Goal: Transaction & Acquisition: Purchase product/service

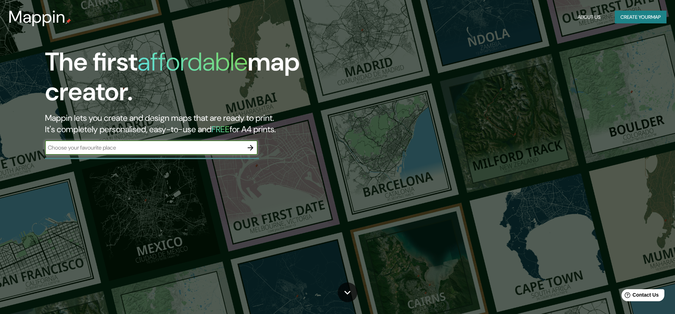
click at [630, 15] on button "Create your map" at bounding box center [641, 17] width 52 height 13
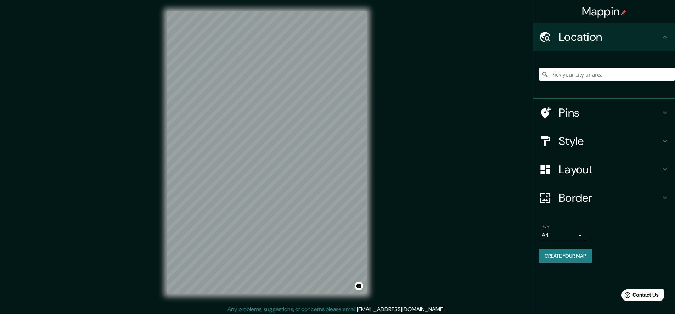
click at [605, 76] on input "Pick your city or area" at bounding box center [607, 74] width 136 height 13
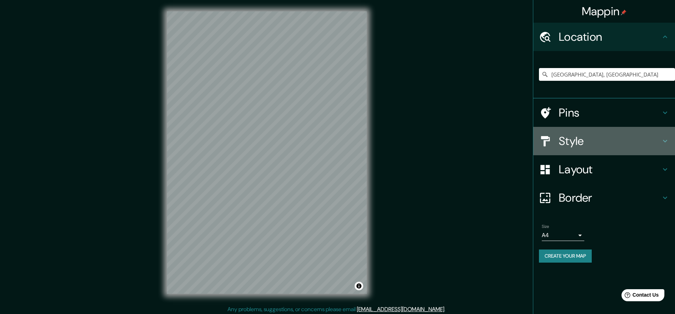
click at [654, 140] on h4 "Style" at bounding box center [610, 141] width 102 height 14
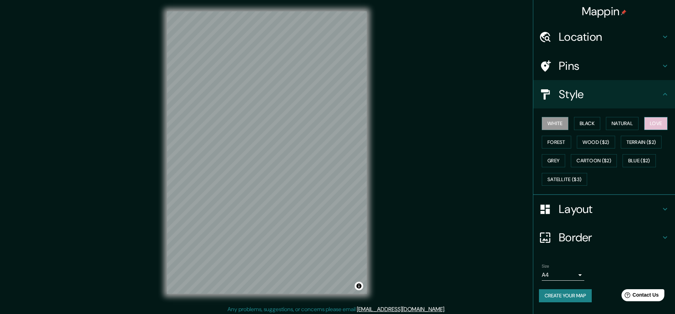
click at [657, 121] on button "Love" at bounding box center [656, 123] width 23 height 13
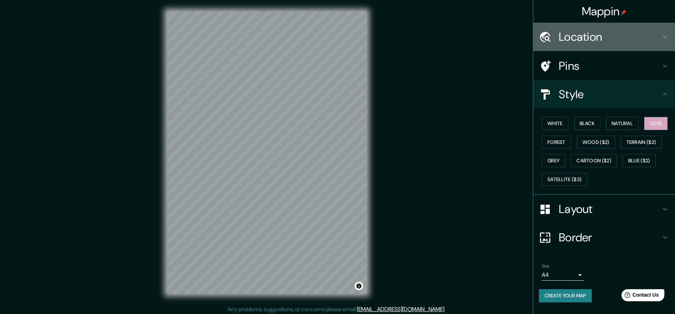
click at [580, 37] on h4 "Location" at bounding box center [610, 37] width 102 height 14
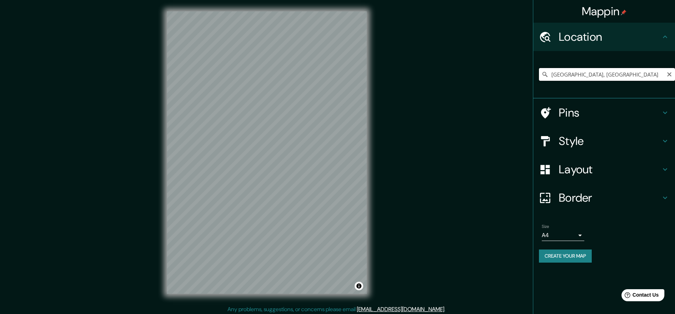
click at [615, 76] on input "[GEOGRAPHIC_DATA], [GEOGRAPHIC_DATA]" at bounding box center [607, 74] width 136 height 13
click at [578, 233] on body "Mappin Location [GEOGRAPHIC_DATA], [GEOGRAPHIC_DATA], [GEOGRAPHIC_DATA], B8174,…" at bounding box center [337, 157] width 675 height 314
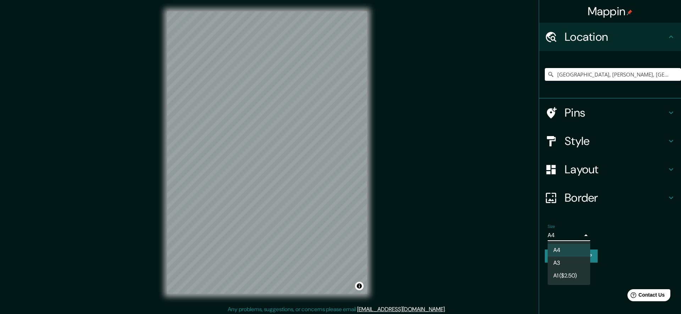
click at [673, 172] on div at bounding box center [340, 157] width 681 height 314
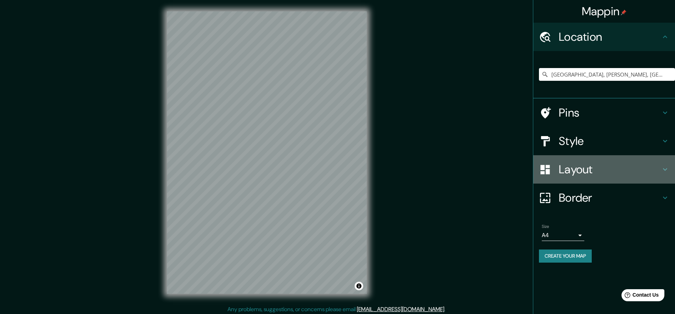
click at [666, 170] on icon at bounding box center [665, 169] width 4 height 2
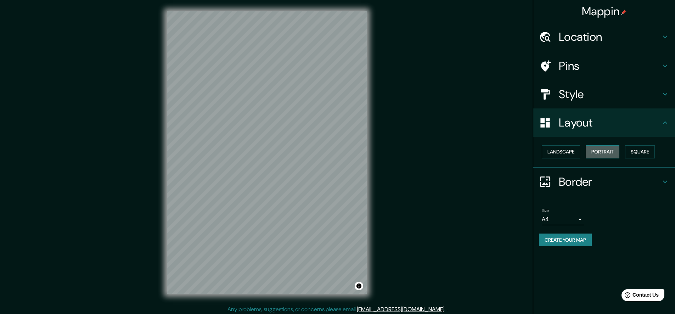
click at [610, 155] on button "Portrait" at bounding box center [603, 151] width 34 height 13
click at [606, 149] on button "Portrait" at bounding box center [603, 151] width 34 height 13
click at [572, 153] on button "Landscape" at bounding box center [561, 151] width 38 height 13
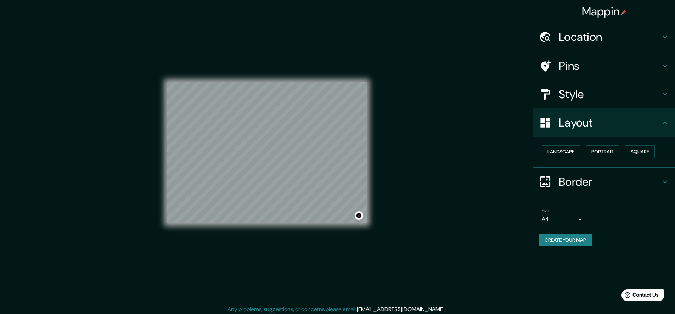
click at [611, 37] on h4 "Location" at bounding box center [610, 37] width 102 height 14
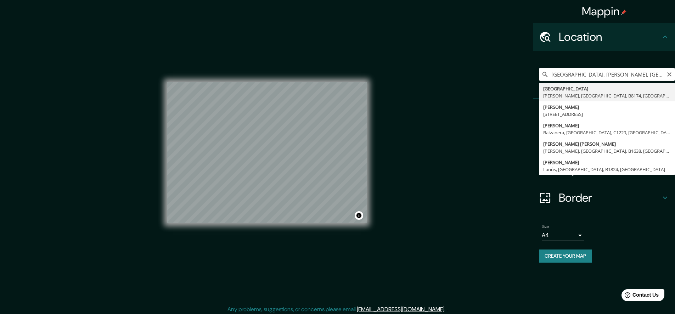
click at [656, 74] on input "[GEOGRAPHIC_DATA], [PERSON_NAME], [GEOGRAPHIC_DATA], B8174, [GEOGRAPHIC_DATA]" at bounding box center [607, 74] width 136 height 13
click at [662, 73] on input "[GEOGRAPHIC_DATA], [PERSON_NAME], [GEOGRAPHIC_DATA], B8174, [GEOGRAPHIC_DATA]" at bounding box center [607, 74] width 136 height 13
drag, startPoint x: 663, startPoint y: 74, endPoint x: 668, endPoint y: 74, distance: 5.7
click at [668, 74] on div "[GEOGRAPHIC_DATA], [GEOGRAPHIC_DATA], [GEOGRAPHIC_DATA], B8174, [GEOGRAPHIC_DAT…" at bounding box center [607, 74] width 136 height 13
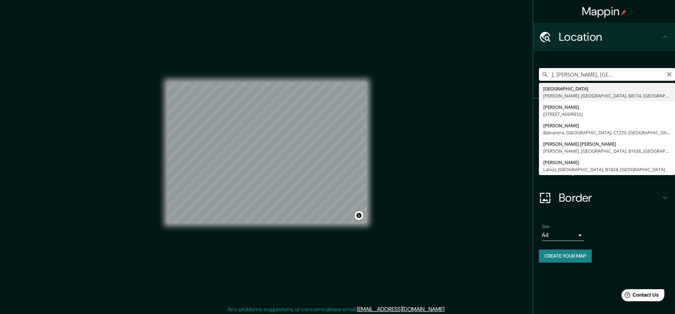
click at [655, 74] on input "[GEOGRAPHIC_DATA], [PERSON_NAME], [GEOGRAPHIC_DATA], B8174, [GEOGRAPHIC_DATA]" at bounding box center [607, 74] width 136 height 13
drag, startPoint x: 625, startPoint y: 75, endPoint x: 547, endPoint y: 82, distance: 78.0
click at [547, 82] on div "[GEOGRAPHIC_DATA], [GEOGRAPHIC_DATA], [GEOGRAPHIC_DATA], B8174, [GEOGRAPHIC_DAT…" at bounding box center [607, 74] width 136 height 35
drag, startPoint x: 611, startPoint y: 75, endPoint x: 584, endPoint y: 77, distance: 27.0
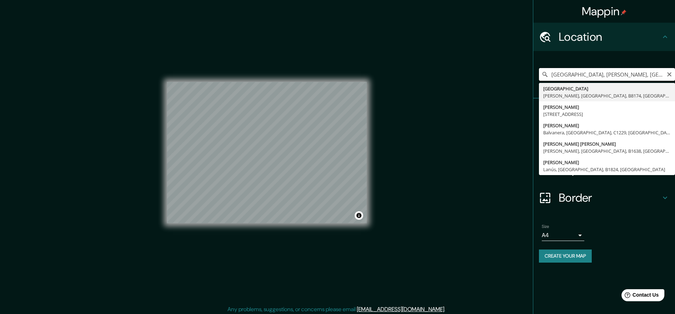
click at [584, 77] on input "[GEOGRAPHIC_DATA], [PERSON_NAME], [GEOGRAPHIC_DATA], B8174, [GEOGRAPHIC_DATA]" at bounding box center [607, 74] width 136 height 13
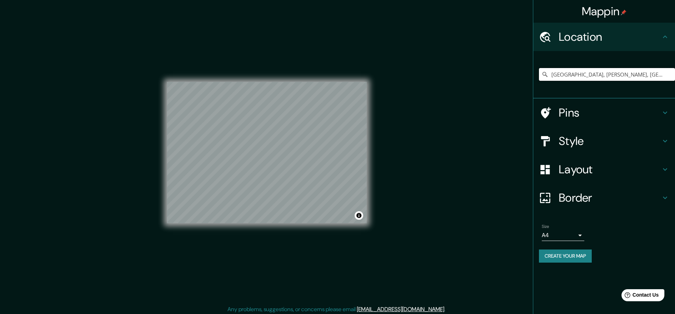
click at [594, 77] on input "[GEOGRAPHIC_DATA], [PERSON_NAME], [GEOGRAPHIC_DATA], B8174, [GEOGRAPHIC_DATA]" at bounding box center [607, 74] width 136 height 13
click at [585, 73] on input "[GEOGRAPHIC_DATA], [PERSON_NAME], [GEOGRAPHIC_DATA], B8174, [GEOGRAPHIC_DATA]" at bounding box center [607, 74] width 136 height 13
drag, startPoint x: 586, startPoint y: 75, endPoint x: 677, endPoint y: 75, distance: 90.8
click at [675, 75] on html "Mappin Location [GEOGRAPHIC_DATA], [GEOGRAPHIC_DATA], [GEOGRAPHIC_DATA], B8174,…" at bounding box center [337, 157] width 675 height 314
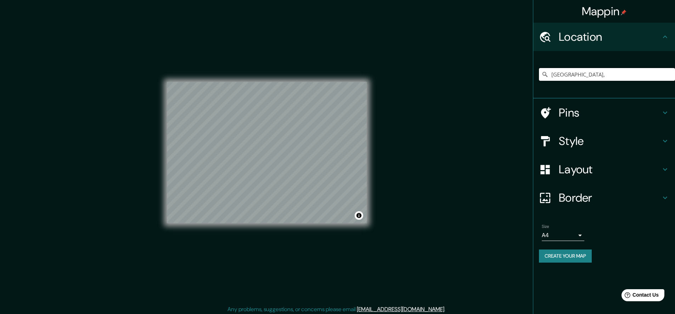
scroll to position [0, 0]
click at [634, 77] on input "[GEOGRAPHIC_DATA], [GEOGRAPHIC_DATA]" at bounding box center [607, 74] width 136 height 13
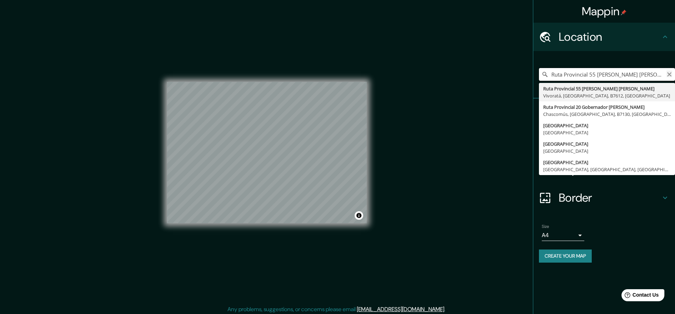
type input "Ruta Provincial 55 [PERSON_NAME] [PERSON_NAME], Vivoratá, [GEOGRAPHIC_DATA], B7…"
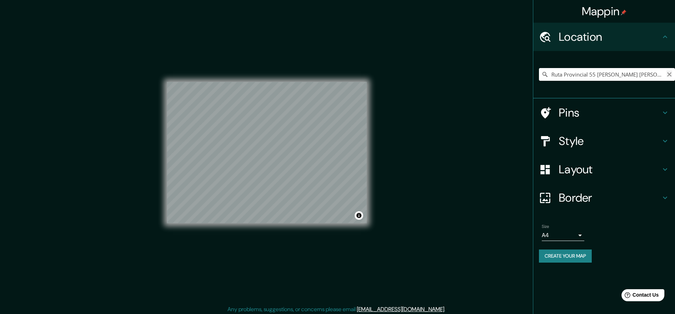
click at [667, 76] on icon "Clear" at bounding box center [670, 75] width 6 height 6
click at [644, 72] on input "Pick your city or area" at bounding box center [607, 74] width 136 height 13
click at [661, 110] on h4 "Pins" at bounding box center [610, 113] width 102 height 14
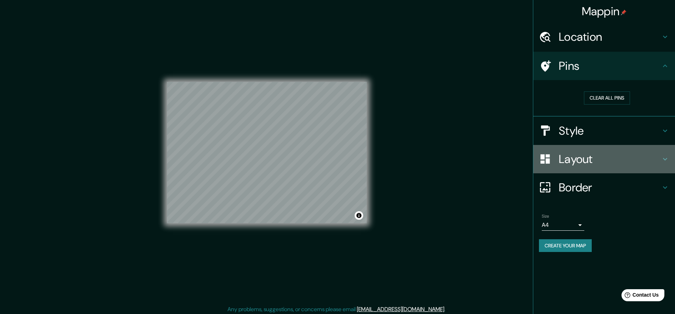
click at [653, 151] on div "Layout" at bounding box center [605, 159] width 142 height 28
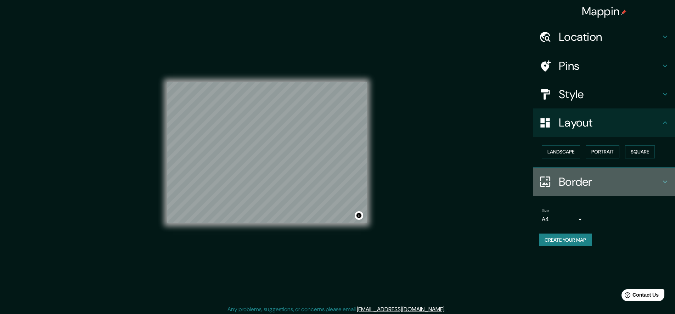
click at [646, 171] on div "Border" at bounding box center [605, 182] width 142 height 28
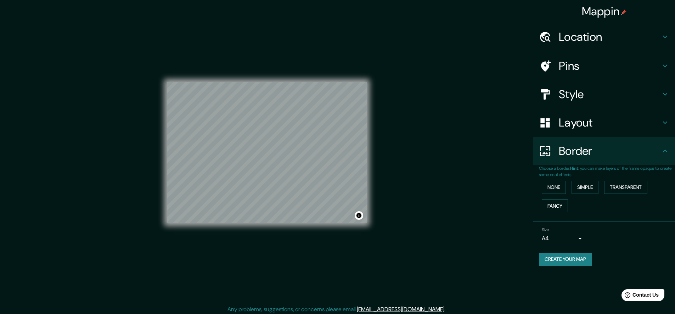
click at [549, 210] on button "Fancy" at bounding box center [555, 206] width 26 height 13
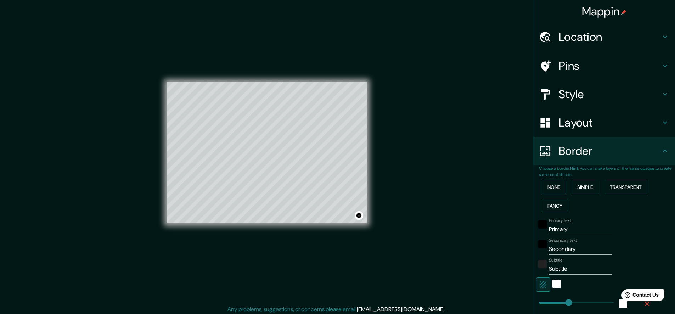
click at [544, 184] on button "None" at bounding box center [554, 187] width 24 height 13
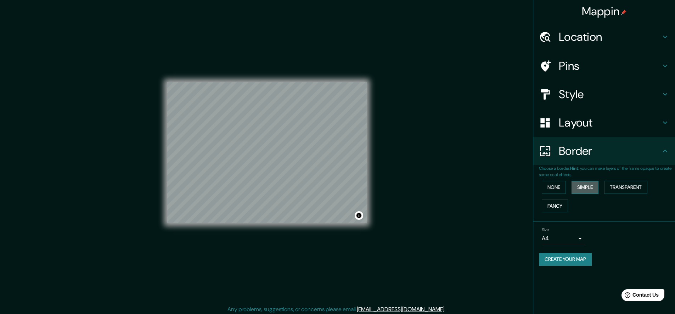
click at [589, 188] on button "Simple" at bounding box center [585, 187] width 27 height 13
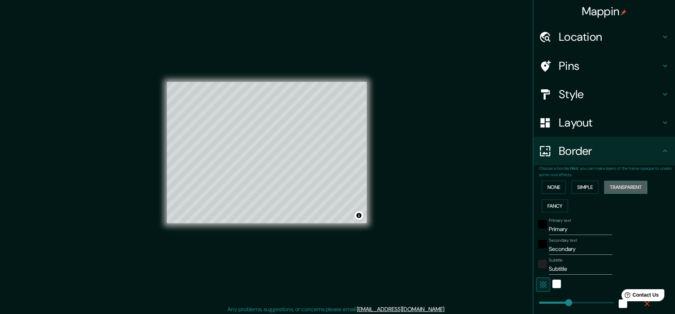
click at [616, 187] on button "Transparent" at bounding box center [626, 187] width 43 height 13
type input "271"
type input "45"
click at [559, 188] on button "None" at bounding box center [554, 187] width 24 height 13
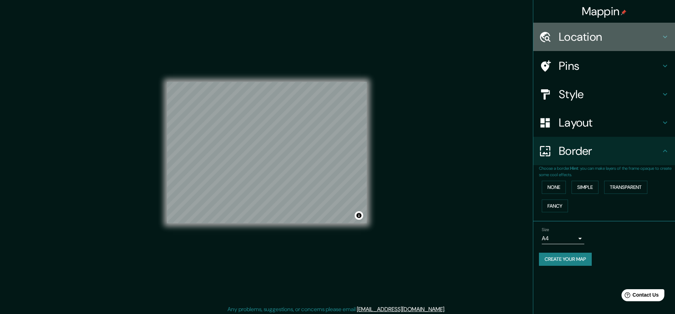
click at [605, 46] on div "Location" at bounding box center [605, 37] width 142 height 28
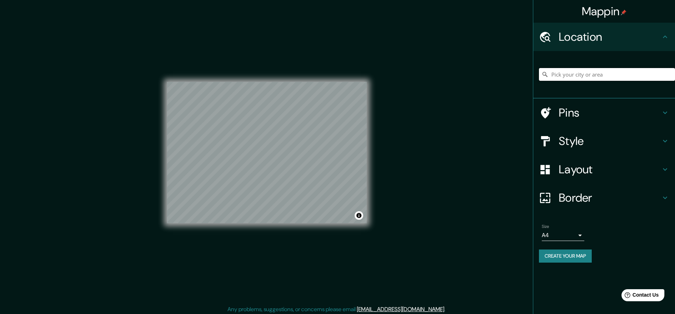
click at [612, 74] on input "Pick your city or area" at bounding box center [607, 74] width 136 height 13
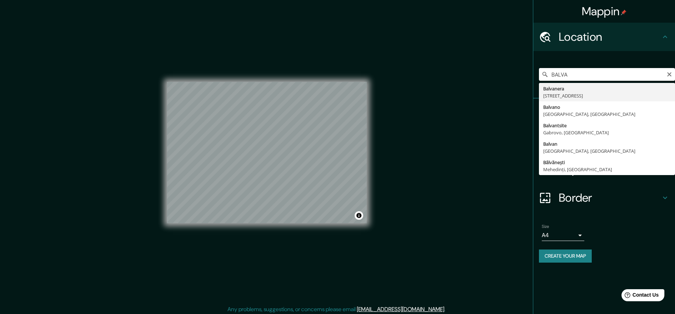
type input "[STREET_ADDRESS]"
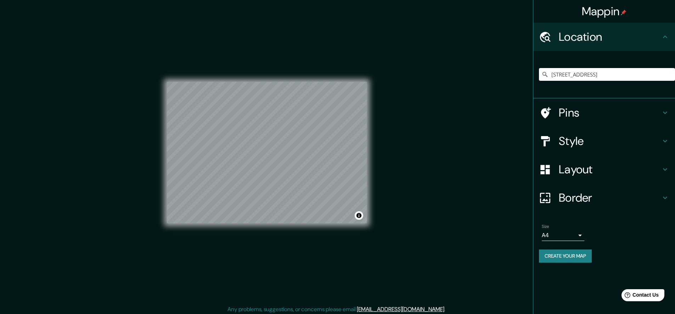
click at [555, 258] on button "Create your map" at bounding box center [565, 256] width 53 height 13
click at [561, 258] on div "Create your map" at bounding box center [604, 256] width 130 height 13
click at [608, 167] on h4 "Layout" at bounding box center [610, 169] width 102 height 14
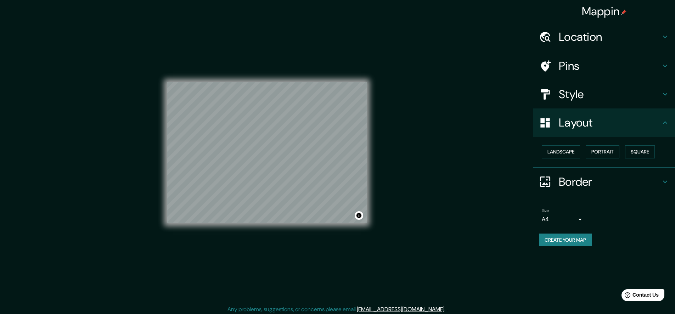
click at [588, 59] on h4 "Pins" at bounding box center [610, 66] width 102 height 14
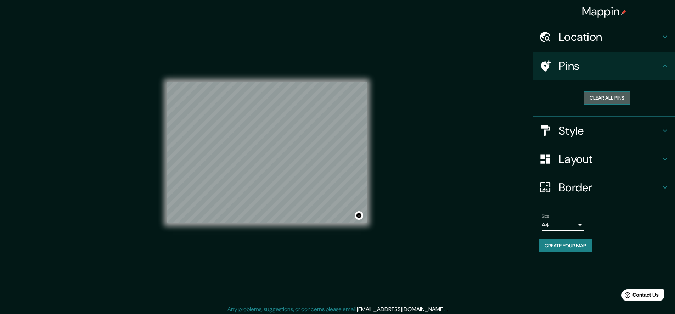
click at [593, 98] on button "Clear all pins" at bounding box center [607, 97] width 46 height 13
click at [592, 113] on div "Clear all pins" at bounding box center [605, 98] width 142 height 37
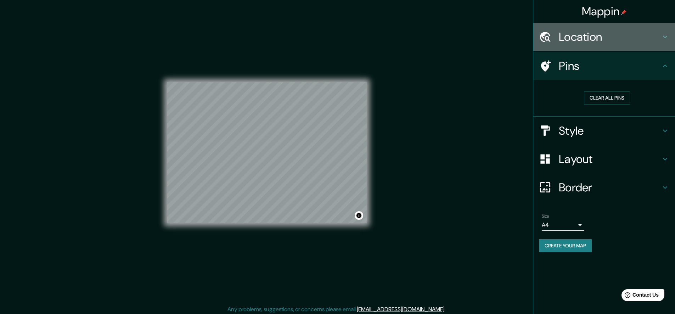
click at [659, 45] on div "Location" at bounding box center [605, 37] width 142 height 28
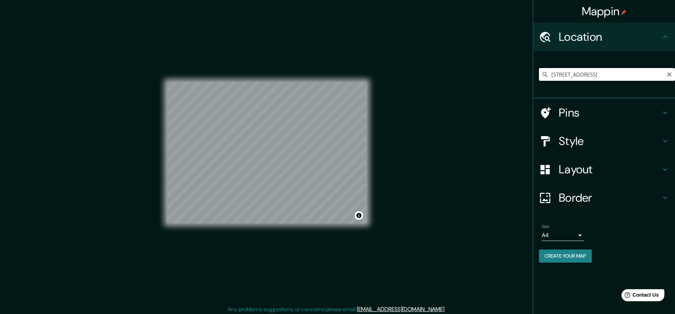
click at [672, 75] on icon "Clear" at bounding box center [670, 75] width 6 height 6
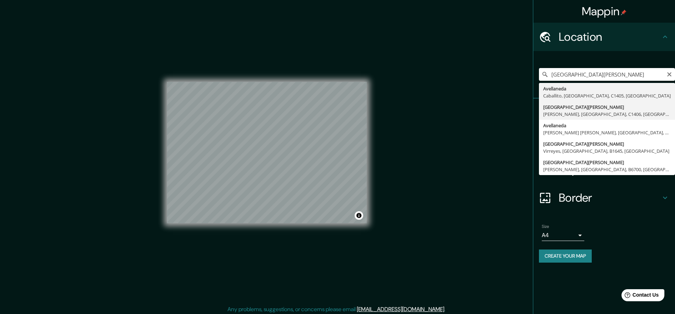
type input "[GEOGRAPHIC_DATA], [GEOGRAPHIC_DATA], [GEOGRAPHIC_DATA]"
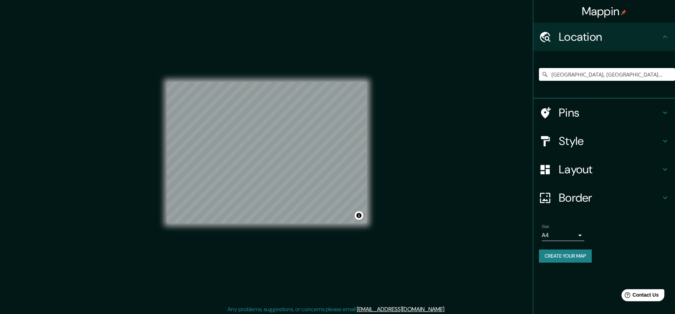
click at [647, 139] on h4 "Style" at bounding box center [610, 141] width 102 height 14
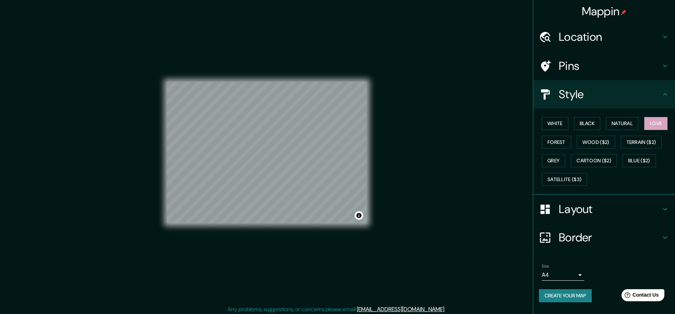
click at [563, 135] on div "White Black Natural Love Forest Wood ($2) Terrain ($2) Grey Cartoon ($2) Blue (…" at bounding box center [607, 151] width 136 height 74
click at [563, 144] on button "Forest" at bounding box center [556, 142] width 29 height 13
click at [559, 129] on button "White" at bounding box center [555, 123] width 27 height 13
click at [588, 125] on button "Black" at bounding box center [587, 123] width 27 height 13
click at [609, 121] on button "Natural" at bounding box center [622, 123] width 33 height 13
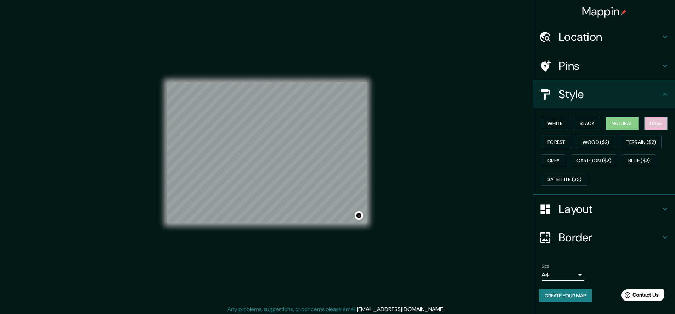
click at [651, 124] on button "Love" at bounding box center [656, 123] width 23 height 13
click at [563, 154] on button "Grey" at bounding box center [553, 160] width 23 height 13
click at [648, 124] on button "Love" at bounding box center [656, 123] width 23 height 13
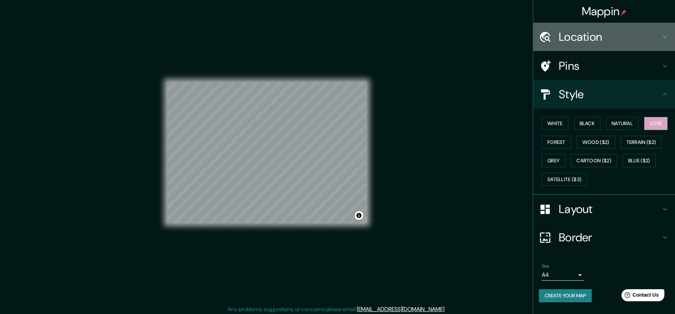
click at [601, 30] on h4 "Location" at bounding box center [610, 37] width 102 height 14
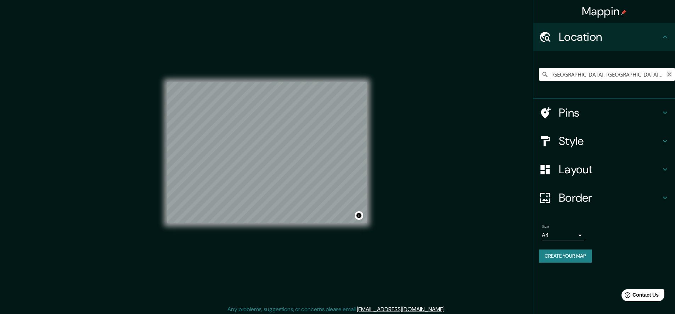
click at [668, 76] on icon "Clear" at bounding box center [670, 74] width 4 height 4
click at [659, 76] on input "Pick your city or area" at bounding box center [607, 74] width 136 height 13
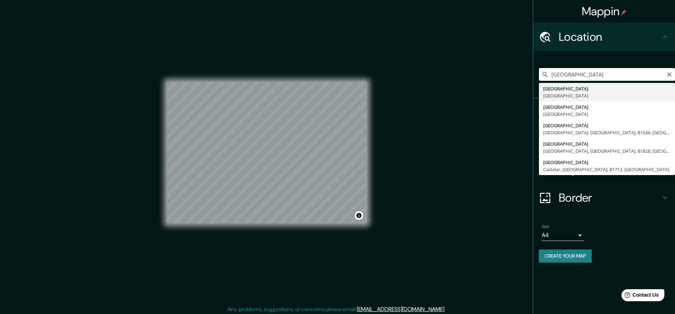
type input "[GEOGRAPHIC_DATA], [GEOGRAPHIC_DATA]"
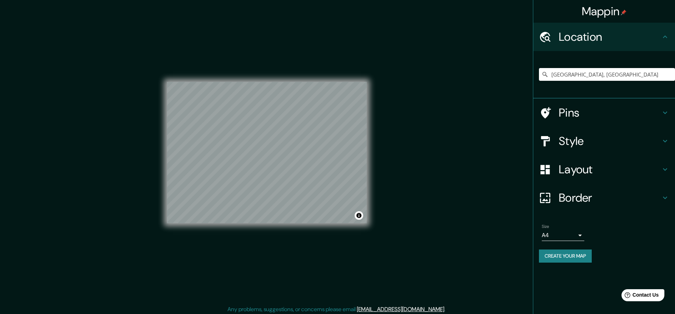
click at [402, 125] on div "Mappin Location [GEOGRAPHIC_DATA], [GEOGRAPHIC_DATA] Pins Style Layout Border C…" at bounding box center [337, 158] width 675 height 317
